Goal: Task Accomplishment & Management: Use online tool/utility

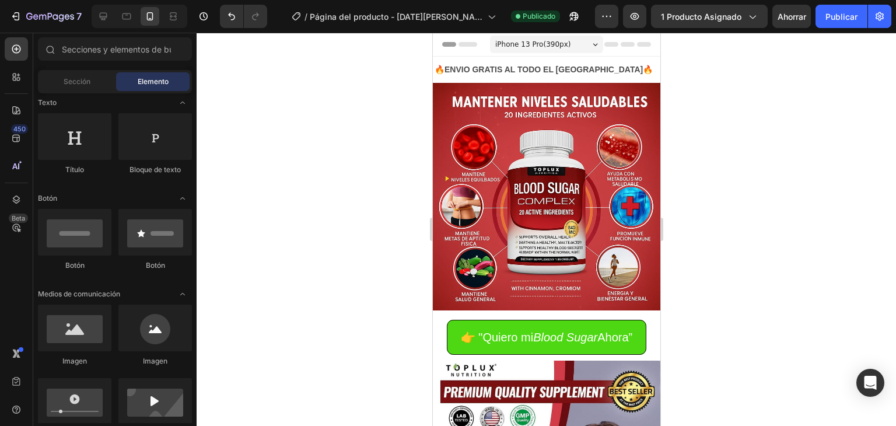
click at [333, 197] on div at bounding box center [547, 229] width 700 height 393
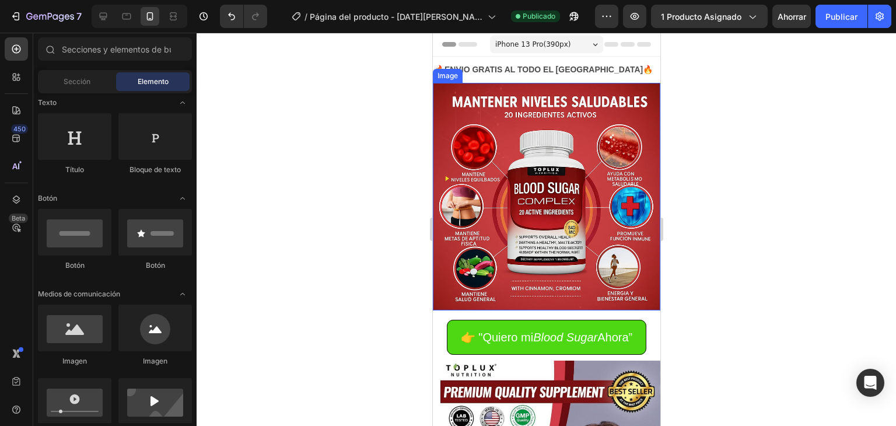
click at [343, 184] on div at bounding box center [547, 229] width 700 height 393
click at [261, 111] on div at bounding box center [547, 229] width 700 height 393
click at [88, 83] on font "Sección" at bounding box center [77, 81] width 27 height 9
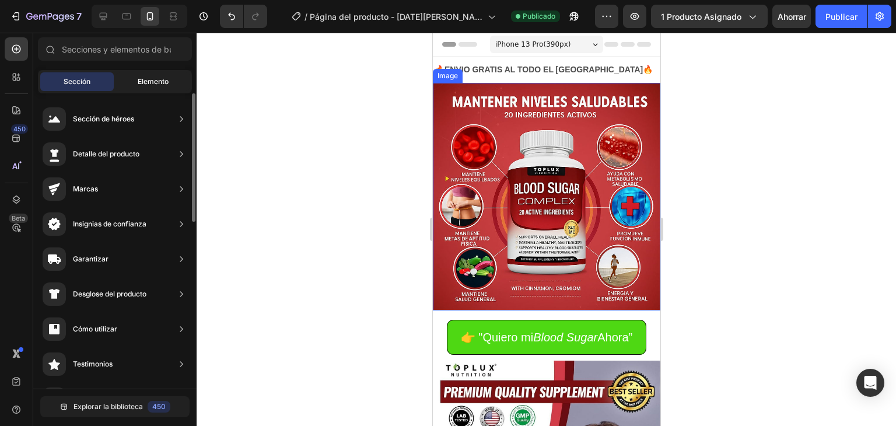
click at [143, 79] on font "Elemento" at bounding box center [153, 81] width 31 height 9
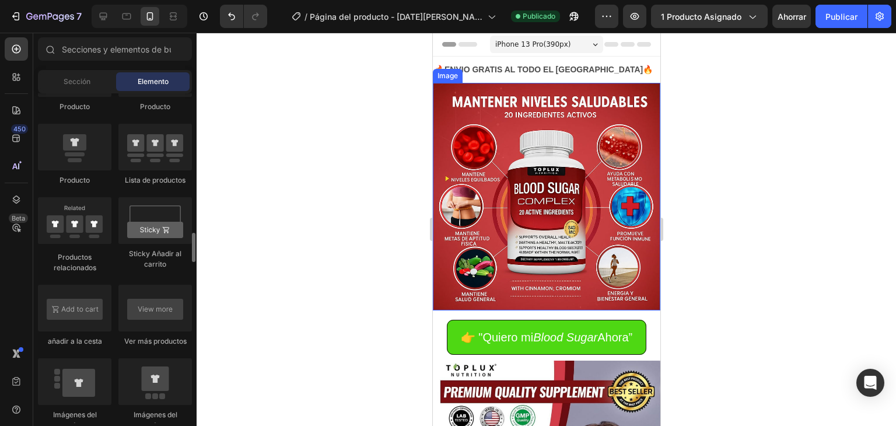
scroll to position [1517, 0]
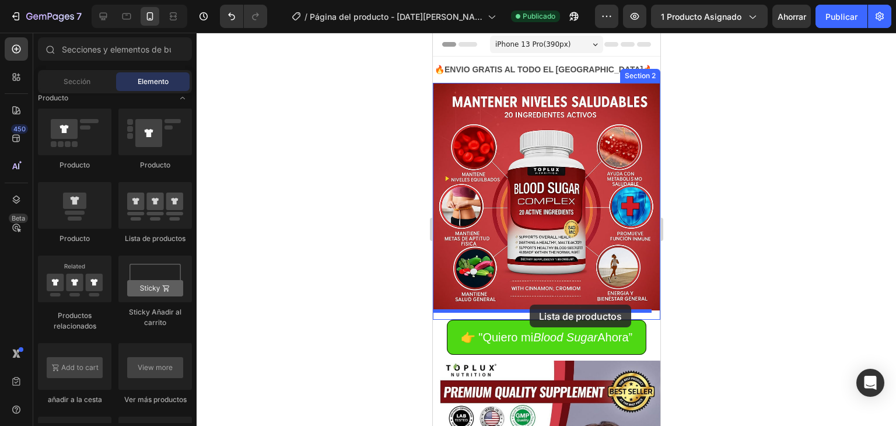
drag, startPoint x: 584, startPoint y: 243, endPoint x: 529, endPoint y: 305, distance: 82.2
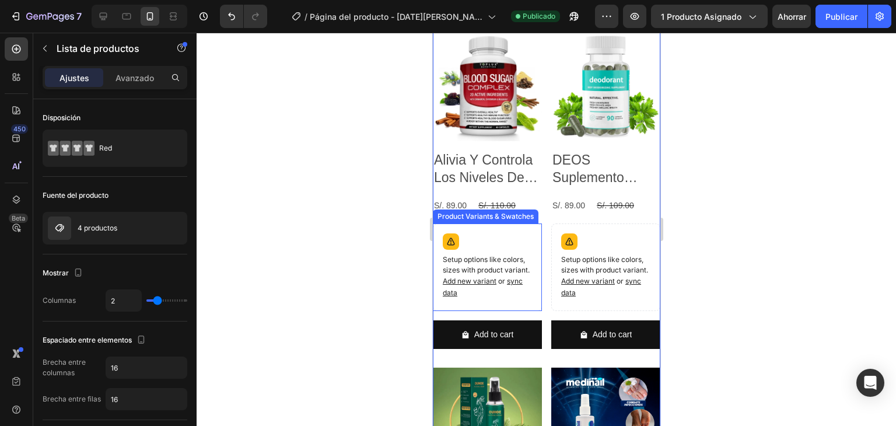
scroll to position [233, 0]
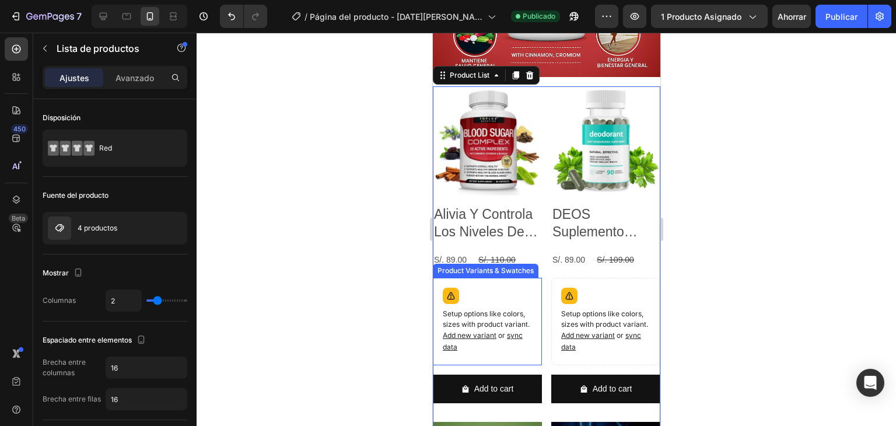
click at [519, 283] on div "Setup options like colors, sizes with product variant. Add new variant or sync …" at bounding box center [487, 321] width 99 height 77
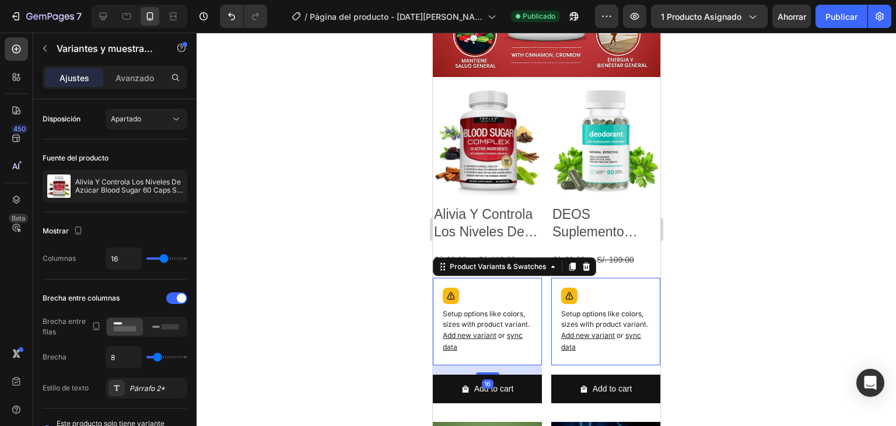
click at [587, 263] on icon at bounding box center [586, 267] width 8 height 8
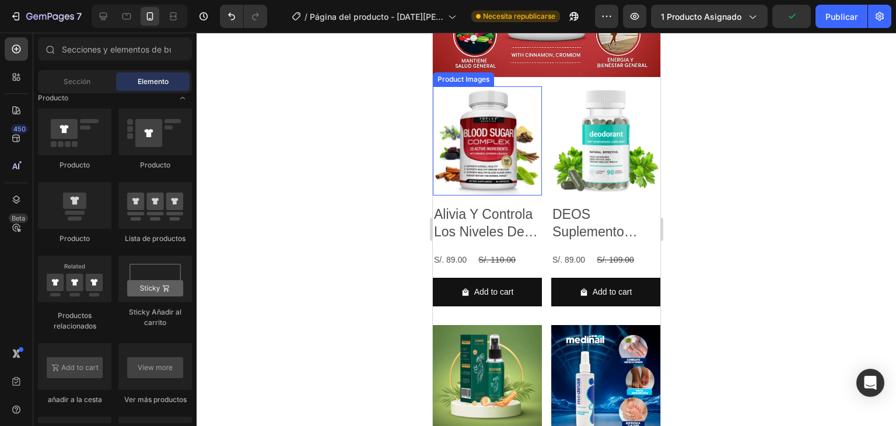
click at [512, 129] on img at bounding box center [486, 140] width 109 height 109
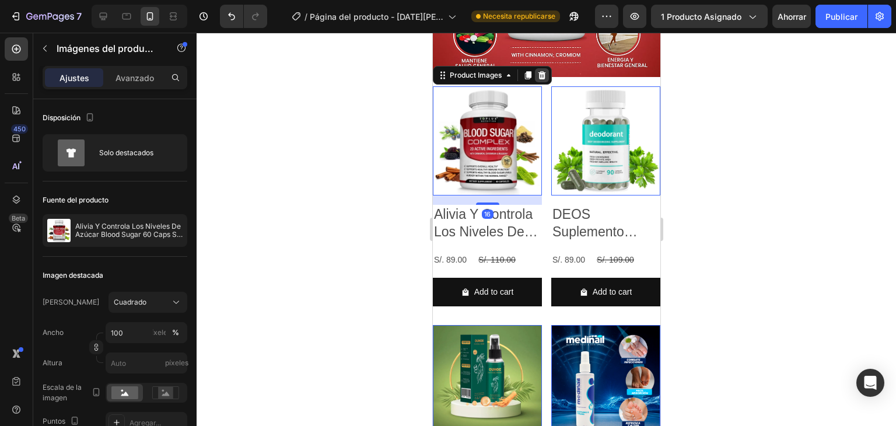
click at [542, 71] on icon at bounding box center [542, 75] width 8 height 8
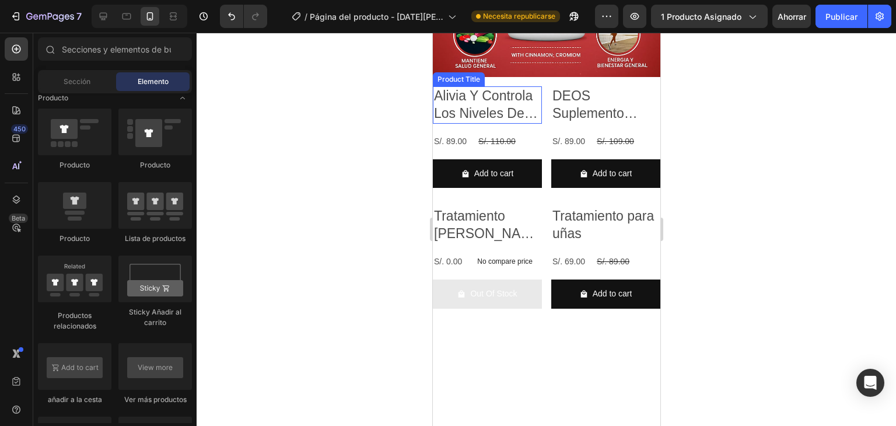
click at [526, 107] on h2 "Alivia Y Controla Los Niveles De Azúcar Blood Sugar 60 Caps Sin Sabor" at bounding box center [486, 104] width 109 height 37
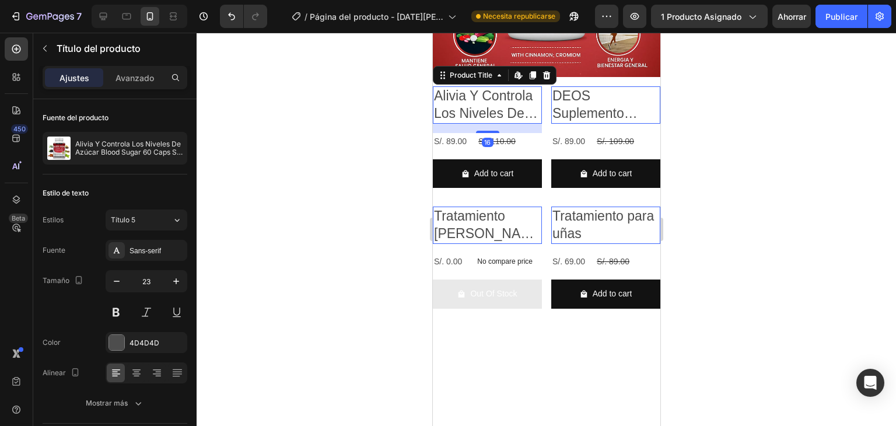
click at [544, 71] on icon at bounding box center [547, 75] width 8 height 8
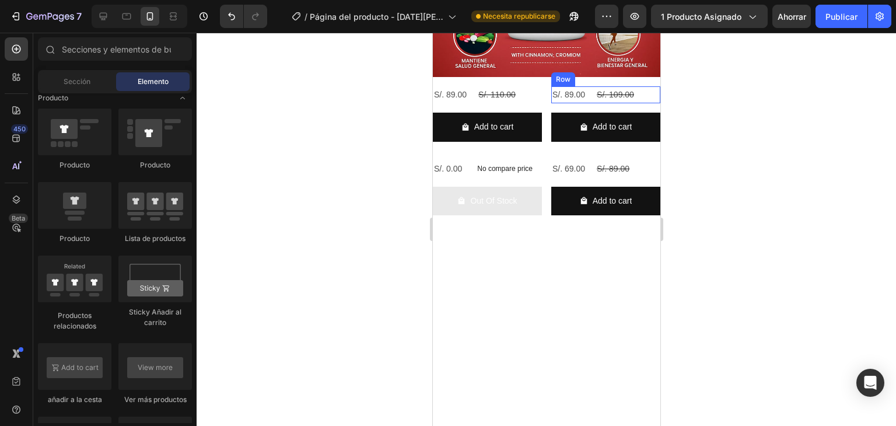
click at [542, 86] on div "S/. 89.00 Product Price Product Price S/. 109.00 Product Price Product Price Row" at bounding box center [486, 94] width 109 height 17
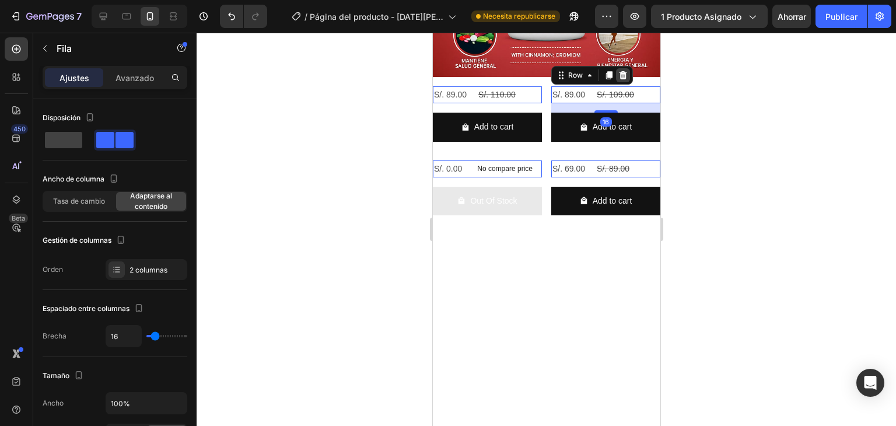
click at [432, 33] on icon at bounding box center [432, 33] width 0 height 0
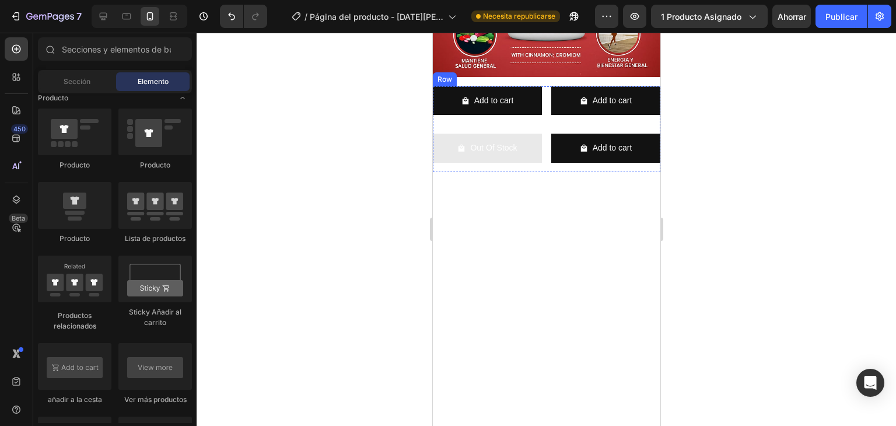
click at [512, 110] on div "Add to cart Add to Cart" at bounding box center [486, 105] width 109 height 38
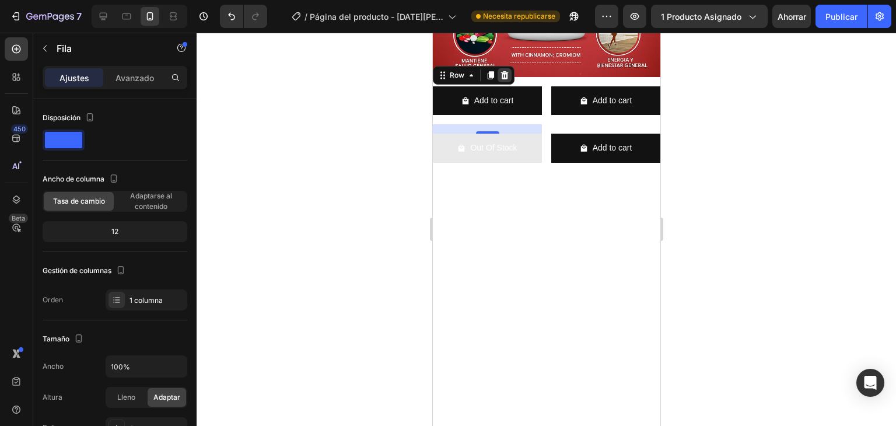
click at [502, 71] on icon at bounding box center [505, 75] width 8 height 8
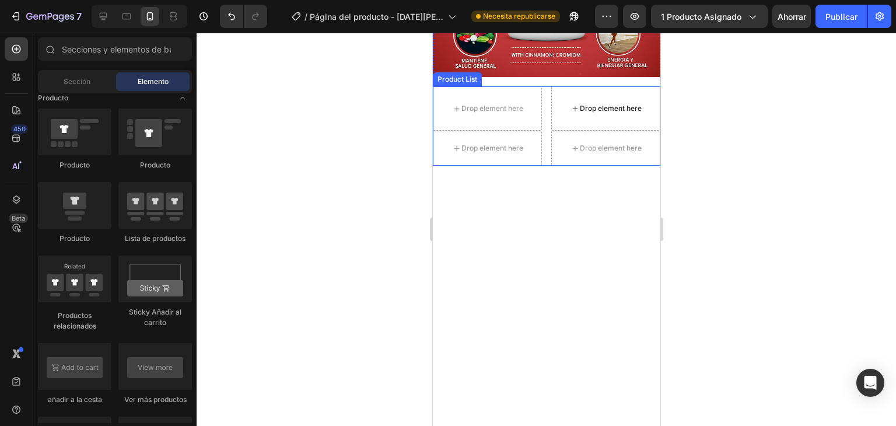
click at [596, 104] on div "Drop element here" at bounding box center [610, 108] width 62 height 9
click at [521, 86] on div "Drop element here" at bounding box center [486, 108] width 109 height 44
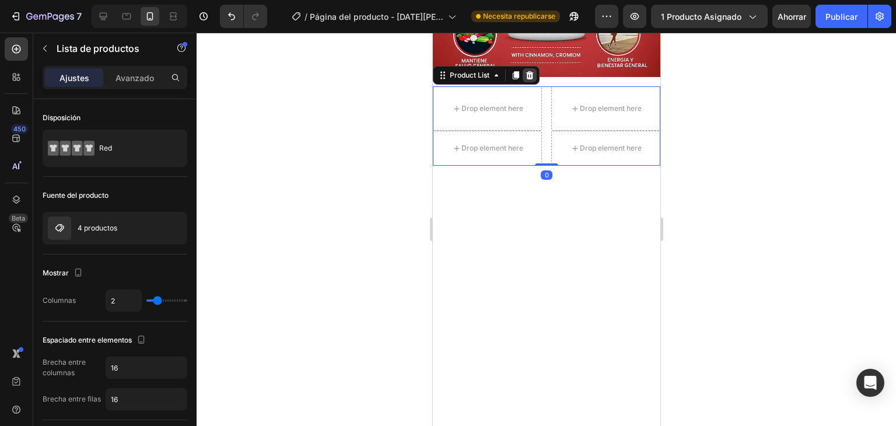
click at [530, 71] on icon at bounding box center [530, 75] width 8 height 8
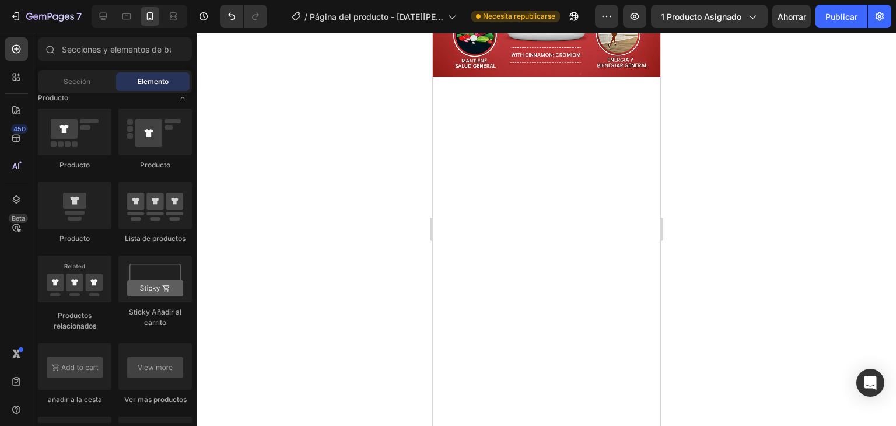
click at [519, 148] on div at bounding box center [546, 255] width 228 height 274
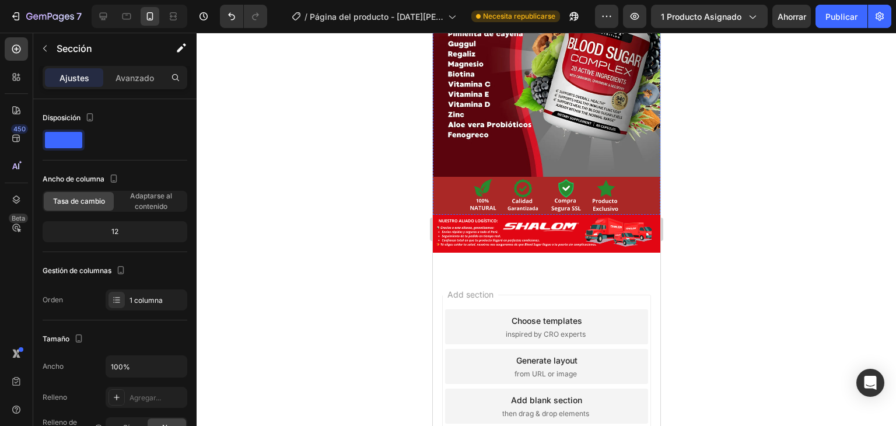
scroll to position [1794, 0]
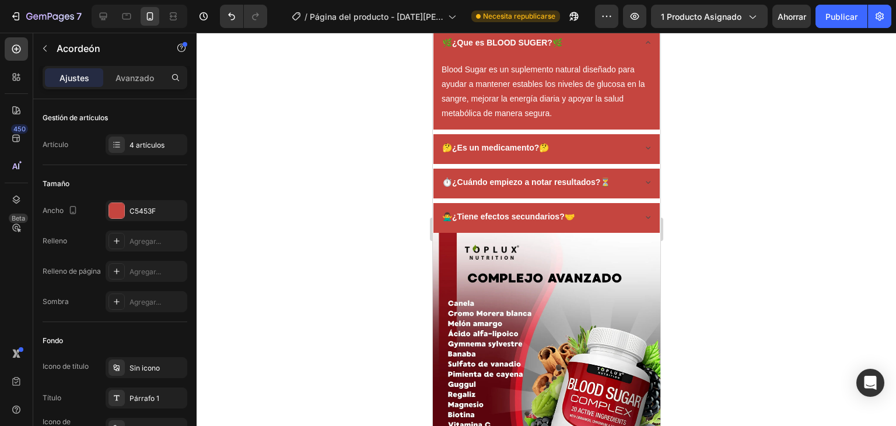
scroll to position [1809, 0]
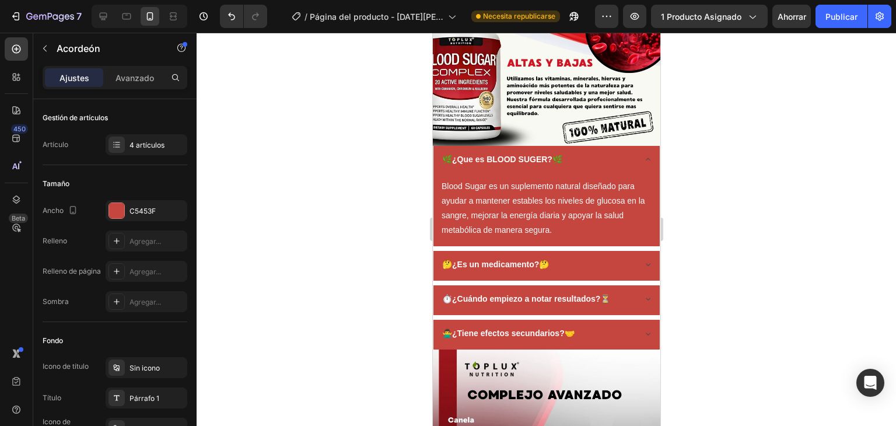
click at [643, 155] on icon at bounding box center [647, 159] width 9 height 9
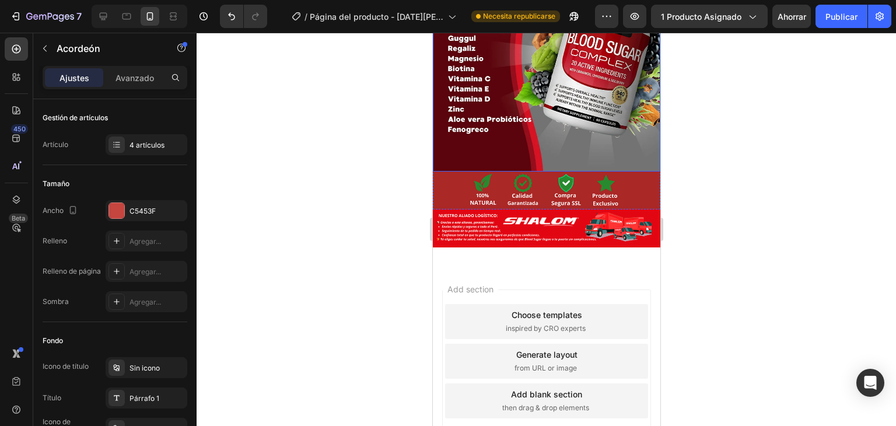
scroll to position [2249, 0]
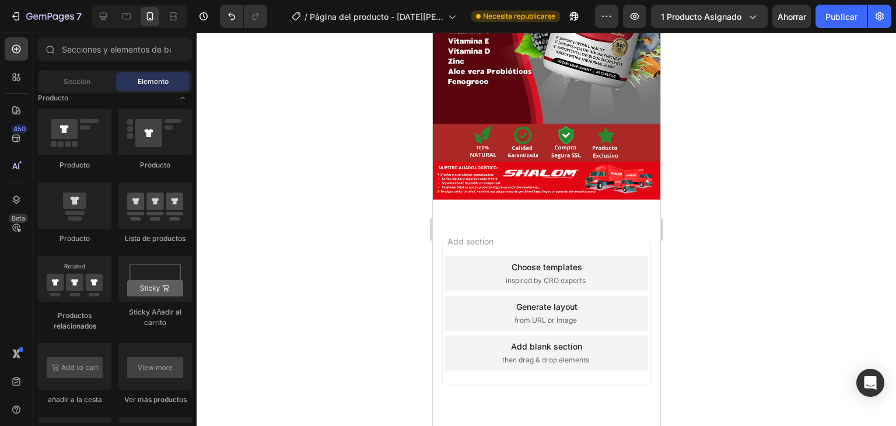
click at [610, 218] on div "Add section Choose templates inspired by CRO experts Generate layout from URL o…" at bounding box center [546, 329] width 228 height 223
click at [359, 253] on div at bounding box center [547, 229] width 700 height 393
click at [395, 135] on div at bounding box center [547, 229] width 700 height 393
click at [329, 117] on div at bounding box center [547, 229] width 700 height 393
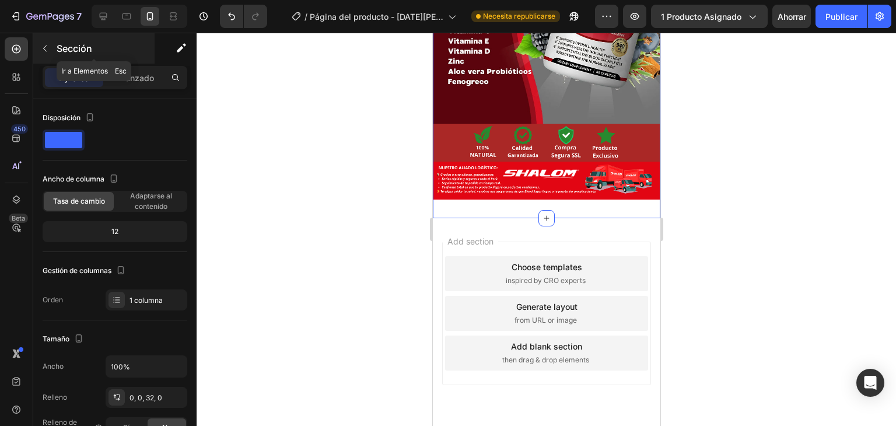
click at [47, 51] on icon "button" at bounding box center [44, 48] width 9 height 9
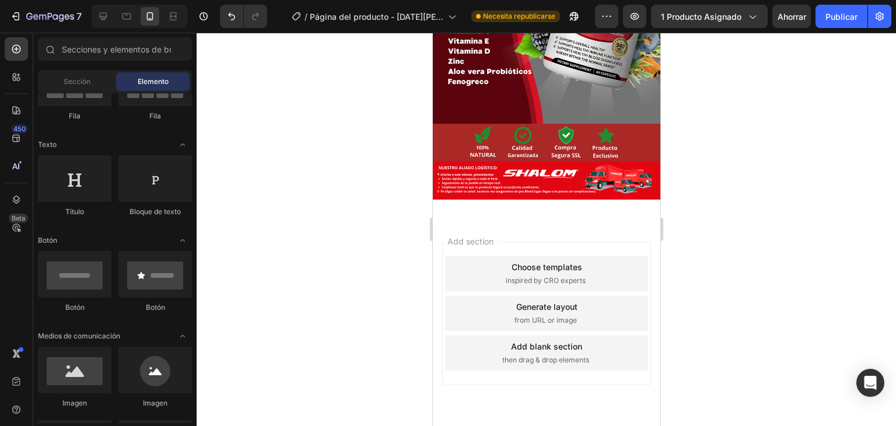
scroll to position [0, 0]
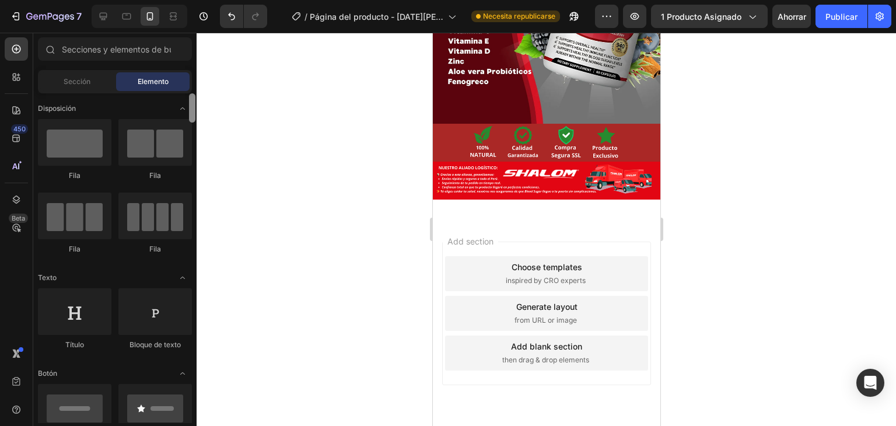
drag, startPoint x: 189, startPoint y: 201, endPoint x: 182, endPoint y: 90, distance: 111.7
click at [189, 83] on div "Sections(18) Elementos(84) Sección Elemento Sección de héroes Detalle del produ…" at bounding box center [114, 230] width 163 height 386
click at [79, 141] on div at bounding box center [75, 142] width 74 height 47
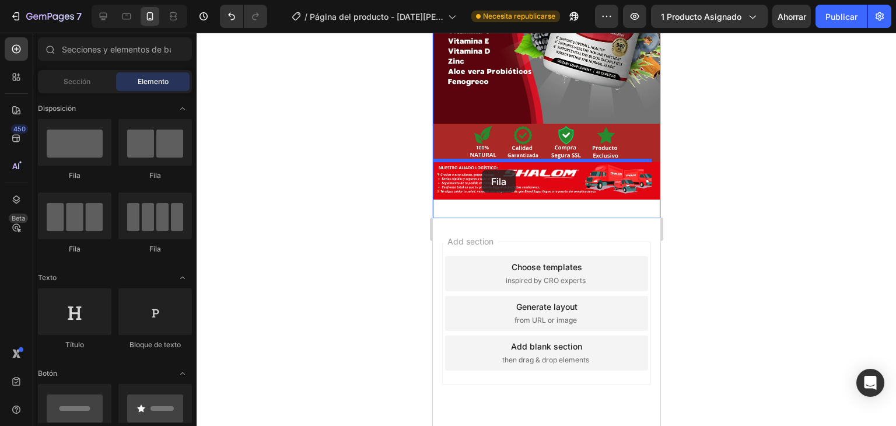
drag, startPoint x: 516, startPoint y: 180, endPoint x: 493, endPoint y: 170, distance: 24.8
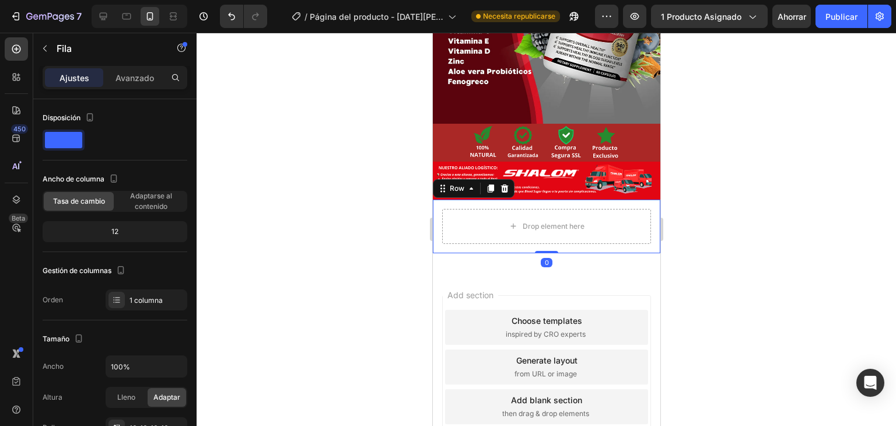
drag, startPoint x: 370, startPoint y: 202, endPoint x: 7, endPoint y: 166, distance: 364.8
click at [370, 202] on div at bounding box center [547, 229] width 700 height 393
click at [484, 209] on div "Drop element here" at bounding box center [546, 226] width 209 height 35
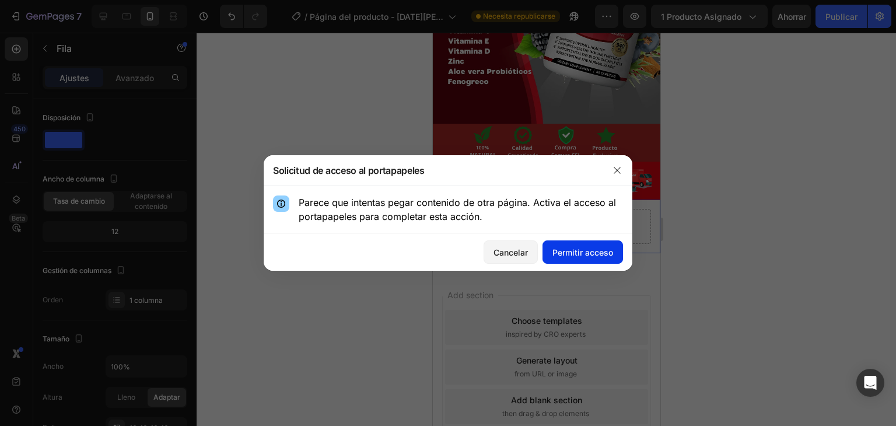
click at [577, 253] on font "Permitir acceso" at bounding box center [583, 252] width 61 height 10
click at [584, 246] on font "Permitir acceso" at bounding box center [583, 252] width 61 height 12
click at [579, 251] on font "Permitir acceso" at bounding box center [583, 252] width 61 height 10
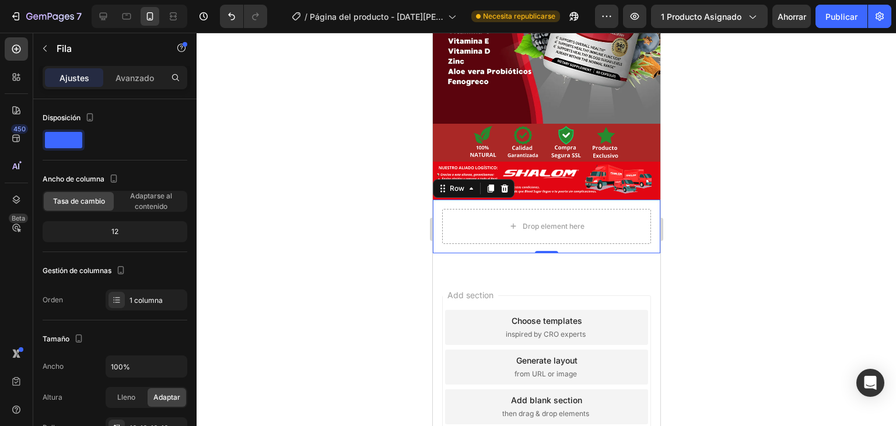
click at [399, 218] on div at bounding box center [547, 229] width 700 height 393
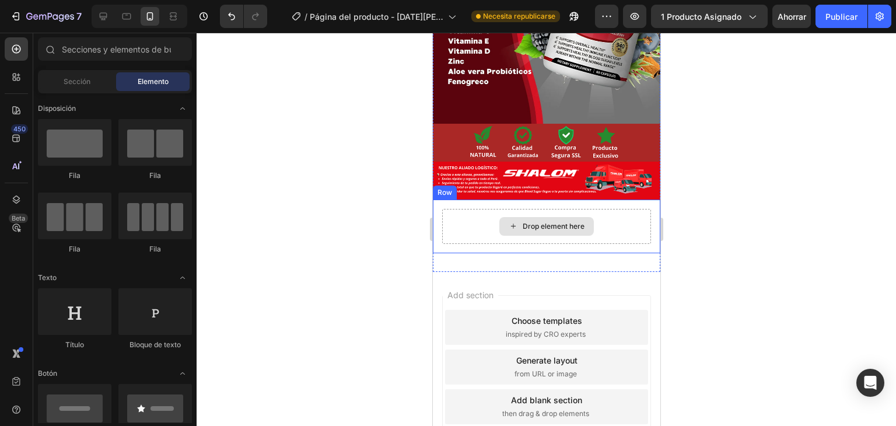
drag, startPoint x: 516, startPoint y: 186, endPoint x: 509, endPoint y: 187, distance: 7.2
click at [516, 217] on div "Drop element here" at bounding box center [546, 226] width 95 height 19
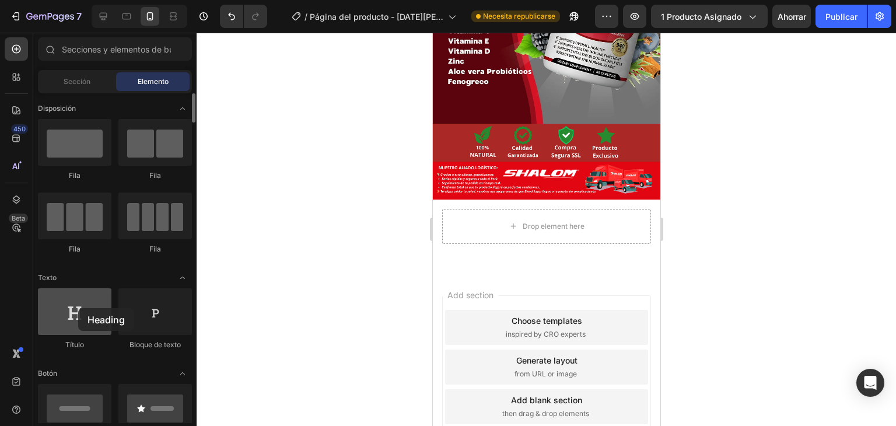
click at [83, 309] on div at bounding box center [75, 311] width 74 height 47
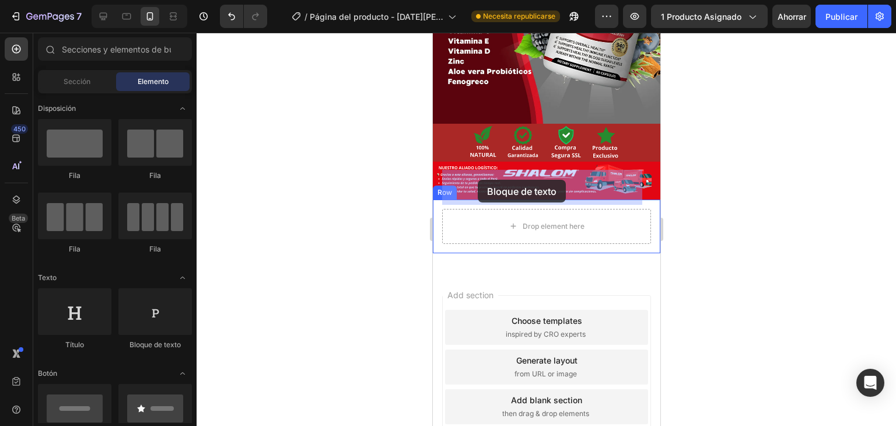
drag, startPoint x: 568, startPoint y: 344, endPoint x: 481, endPoint y: 199, distance: 169.3
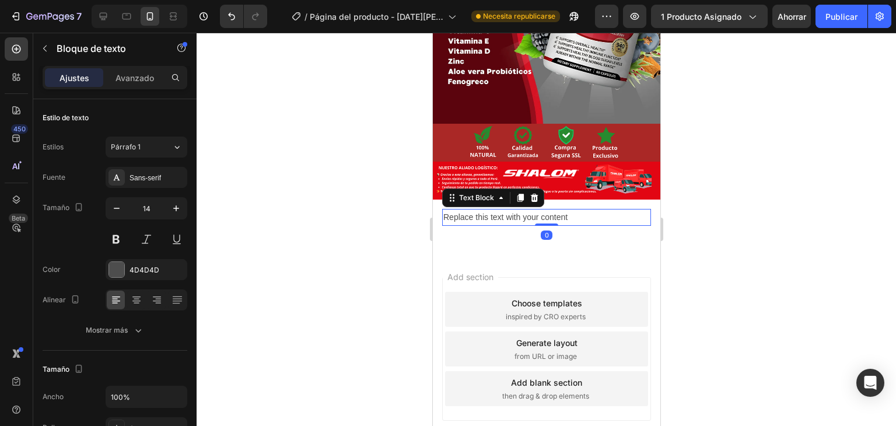
click at [577, 209] on div "Replace this text with your content" at bounding box center [546, 217] width 209 height 17
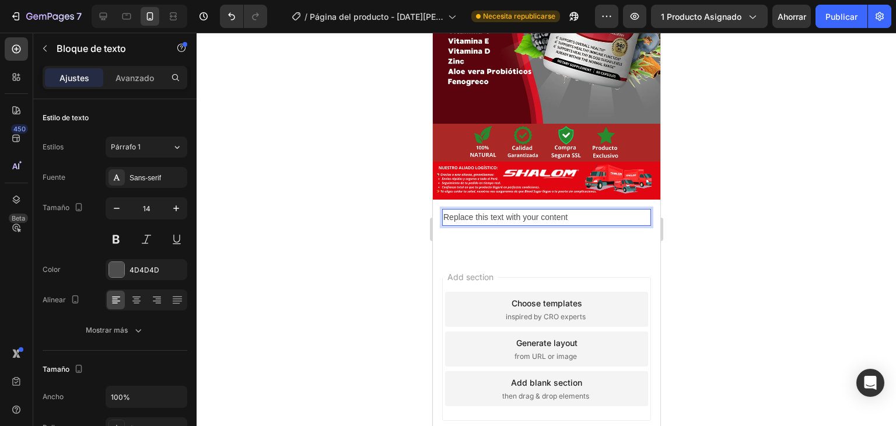
click at [714, 200] on div at bounding box center [547, 229] width 700 height 393
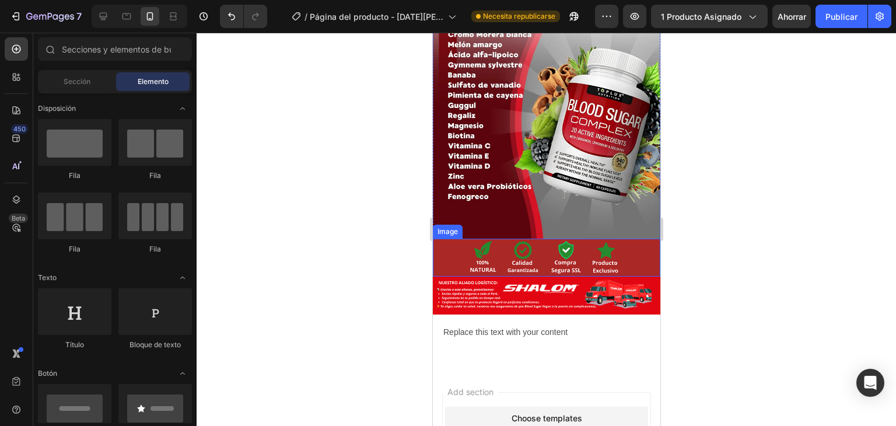
scroll to position [2109, 0]
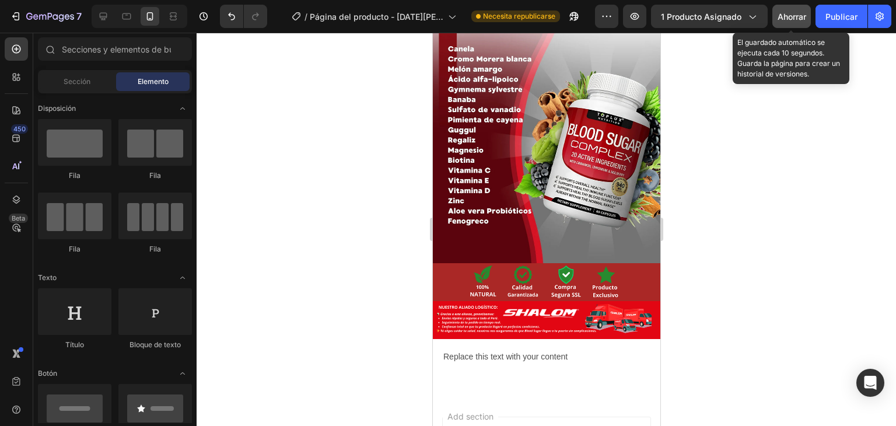
click at [790, 19] on font "Ahorrar" at bounding box center [792, 17] width 29 height 10
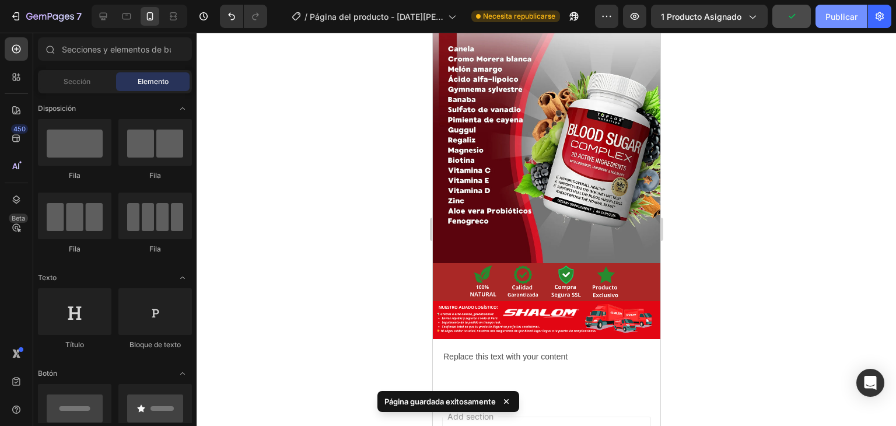
click at [832, 19] on font "Publicar" at bounding box center [842, 17] width 32 height 10
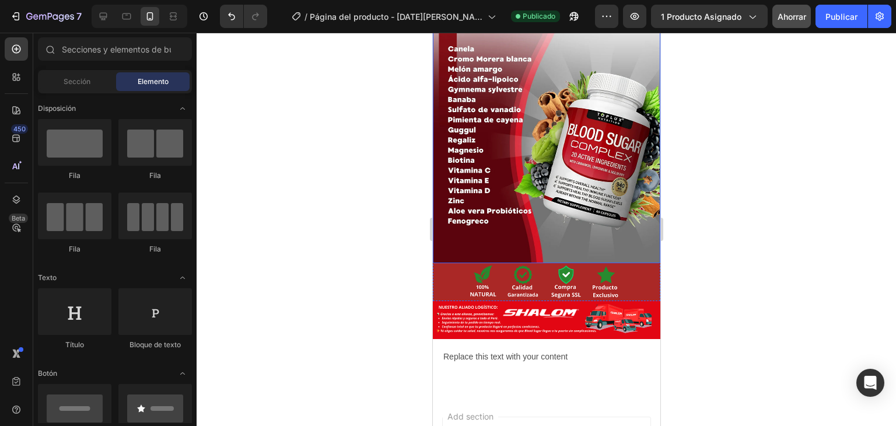
scroll to position [2285, 0]
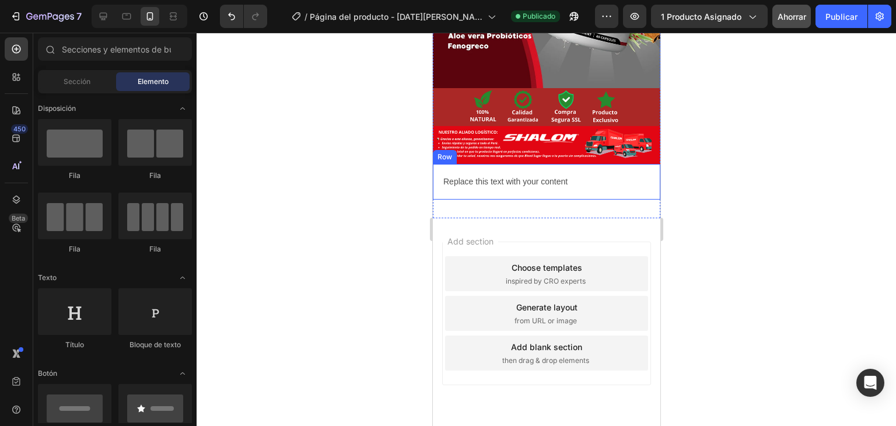
click at [564, 174] on p "Replace this text with your content" at bounding box center [546, 181] width 207 height 15
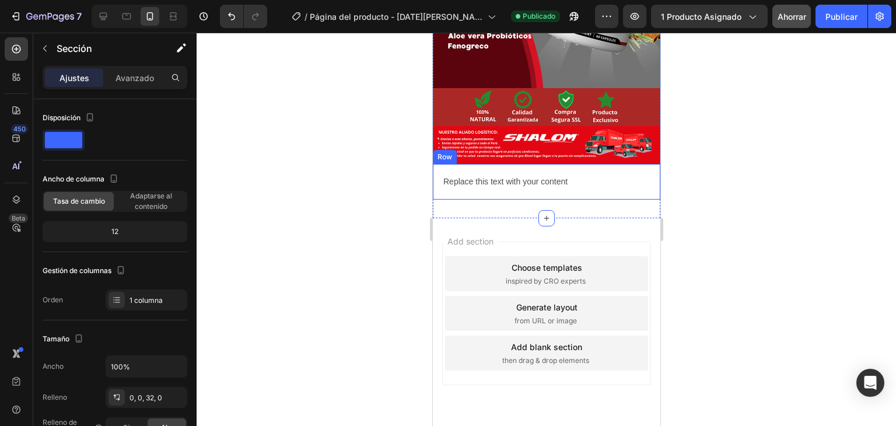
click at [579, 174] on p "Replace this text with your content" at bounding box center [546, 181] width 207 height 15
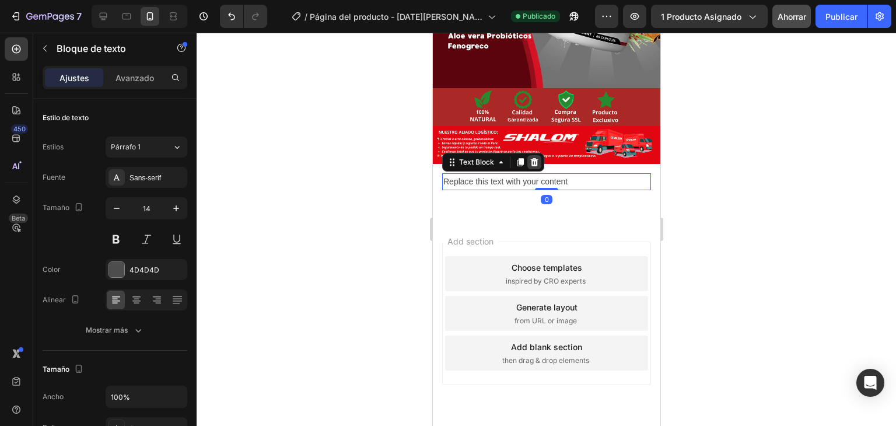
click at [532, 158] on icon at bounding box center [533, 162] width 9 height 9
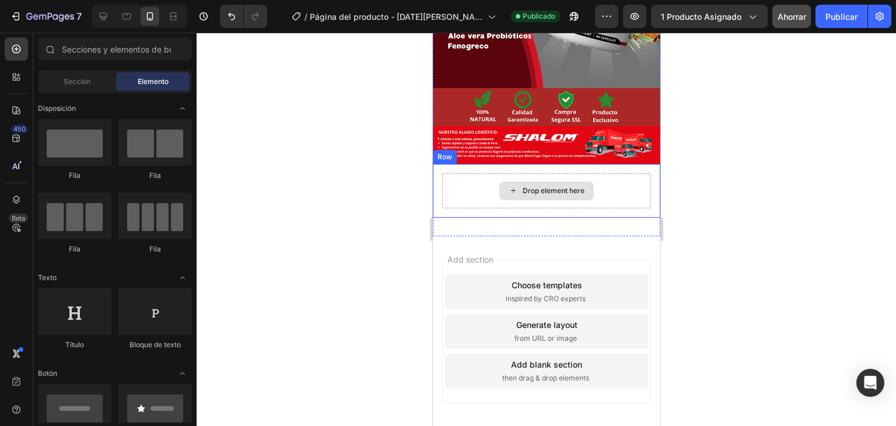
click at [621, 173] on div "Drop element here" at bounding box center [546, 190] width 209 height 35
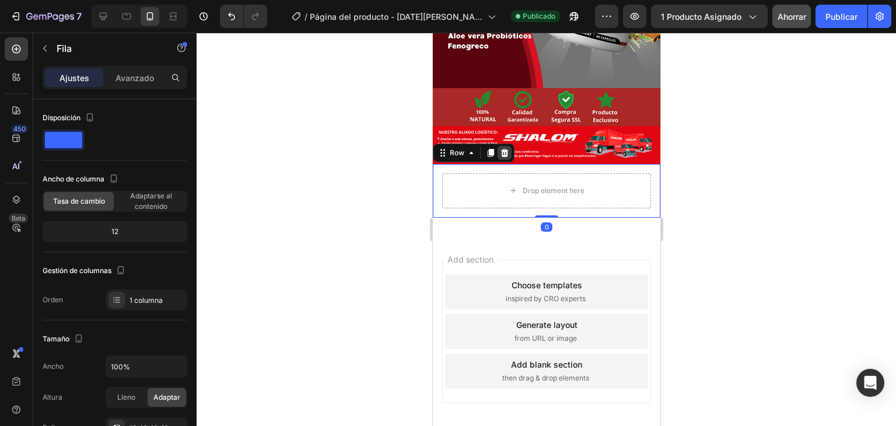
click at [505, 149] on icon at bounding box center [505, 153] width 8 height 8
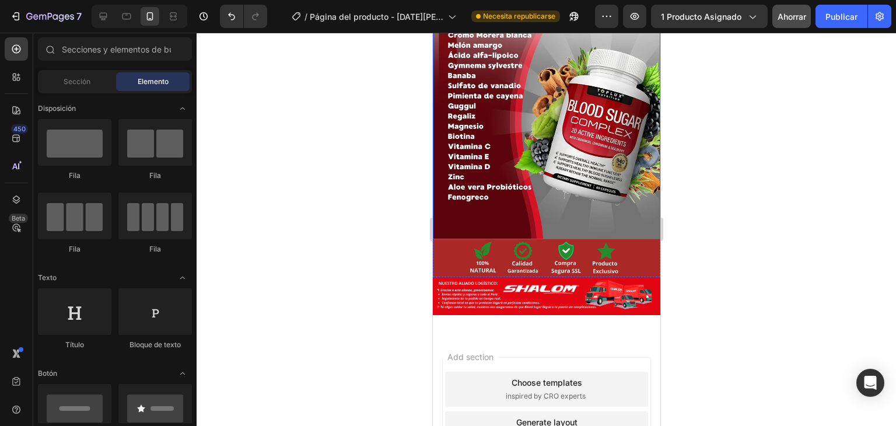
scroll to position [2015, 0]
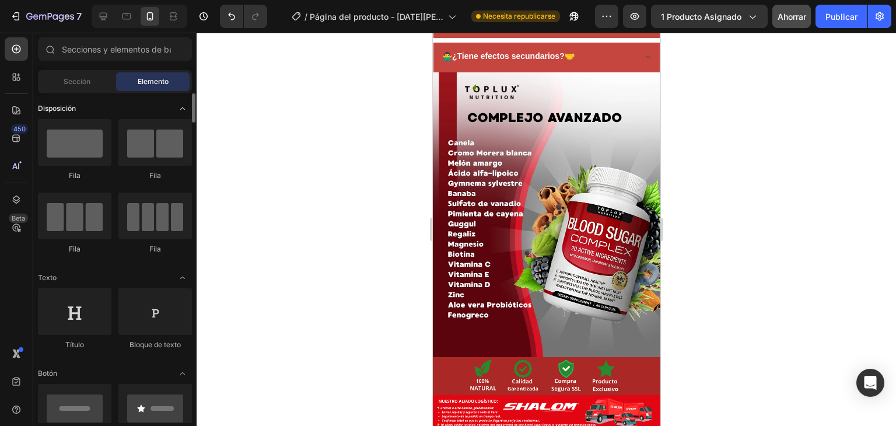
click at [179, 109] on icon "Abrir con palanca" at bounding box center [182, 108] width 9 height 9
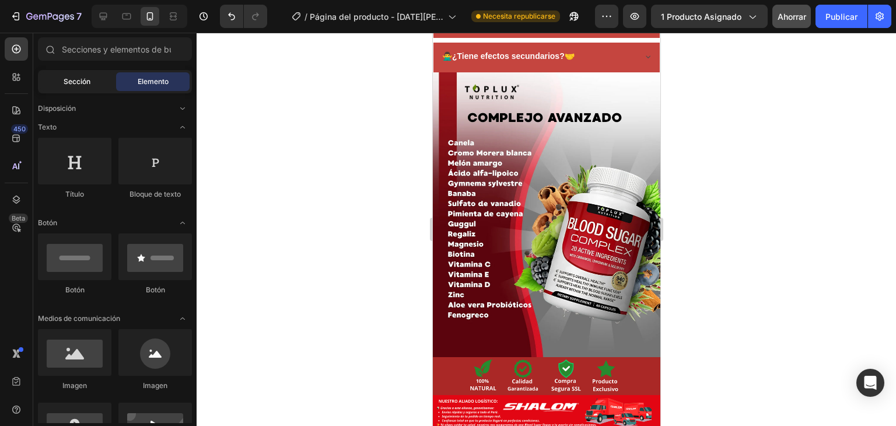
click at [88, 78] on font "Sección" at bounding box center [77, 81] width 27 height 9
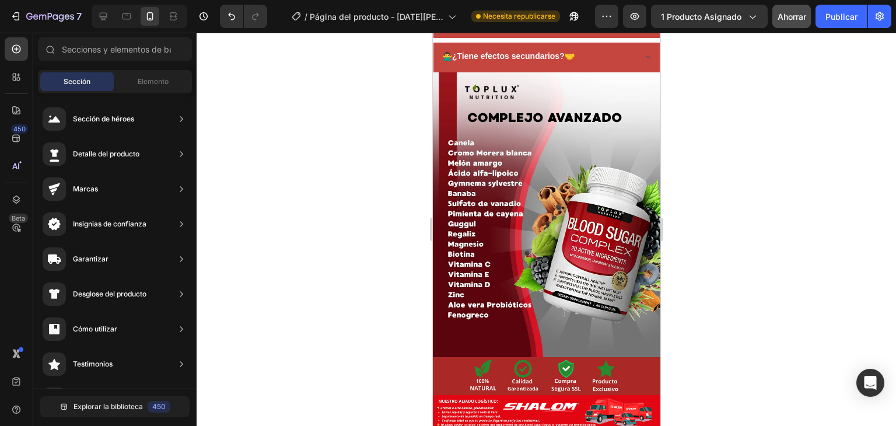
click at [79, 74] on div "Sección" at bounding box center [77, 81] width 74 height 19
click at [97, 85] on div "Sección" at bounding box center [77, 81] width 74 height 19
click at [162, 84] on font "Elemento" at bounding box center [153, 81] width 31 height 9
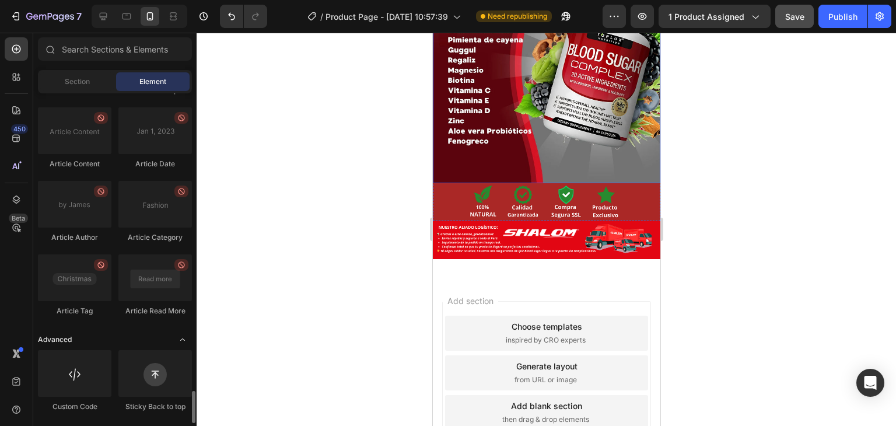
scroll to position [2191, 0]
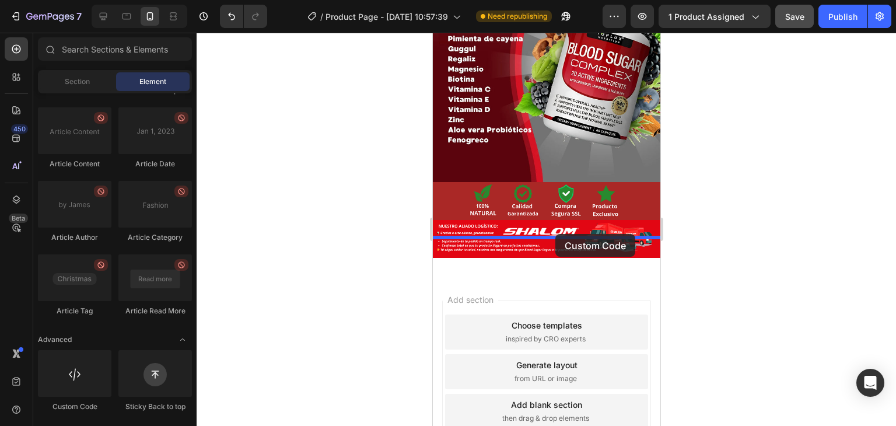
drag, startPoint x: 504, startPoint y: 408, endPoint x: 555, endPoint y: 234, distance: 181.7
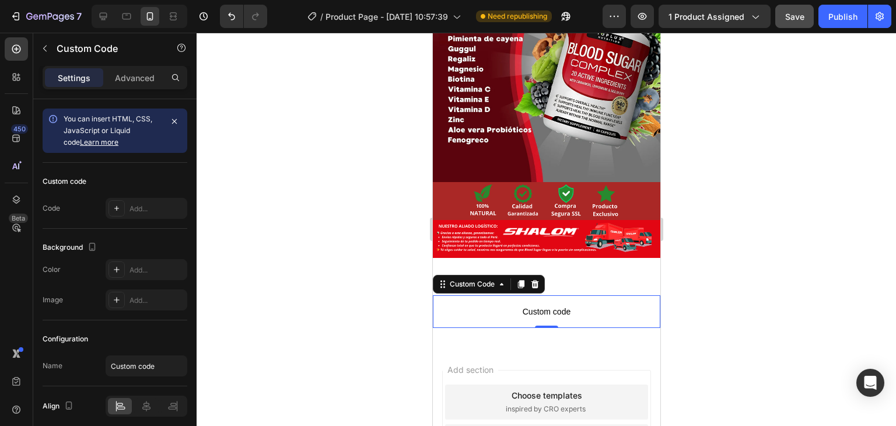
click at [368, 250] on div at bounding box center [547, 229] width 700 height 393
